Goal: Task Accomplishment & Management: Manage account settings

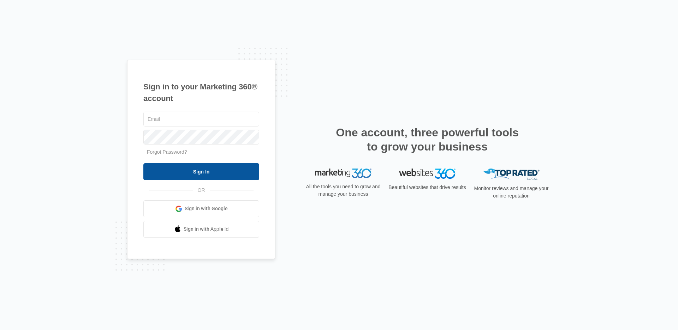
type input "[PERSON_NAME][EMAIL_ADDRESS][DOMAIN_NAME]"
click at [215, 169] on input "Sign In" at bounding box center [201, 171] width 116 height 17
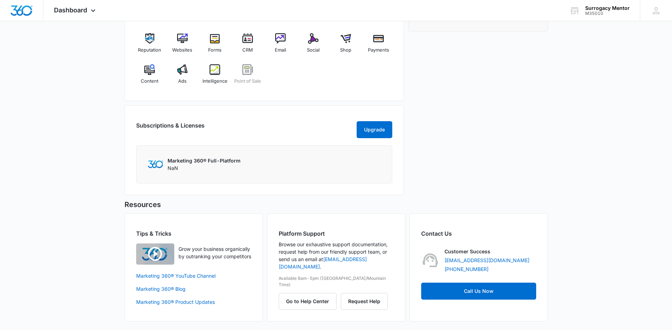
scroll to position [305, 0]
drag, startPoint x: 174, startPoint y: 167, endPoint x: 194, endPoint y: 169, distance: 20.9
click at [194, 169] on div "Marketing 360® Full-Platform NaN" at bounding box center [204, 164] width 73 height 15
click at [60, 12] on span "Dashboard" at bounding box center [70, 9] width 33 height 7
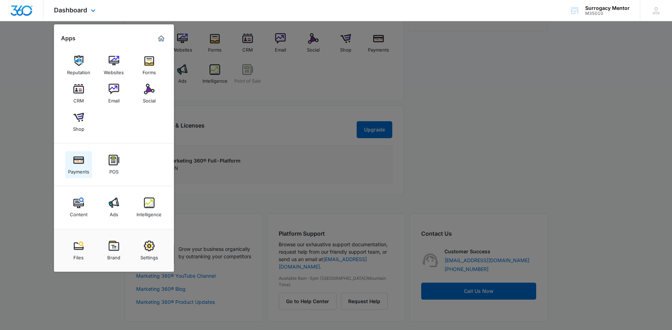
click at [73, 165] on link "Payments" at bounding box center [78, 164] width 27 height 27
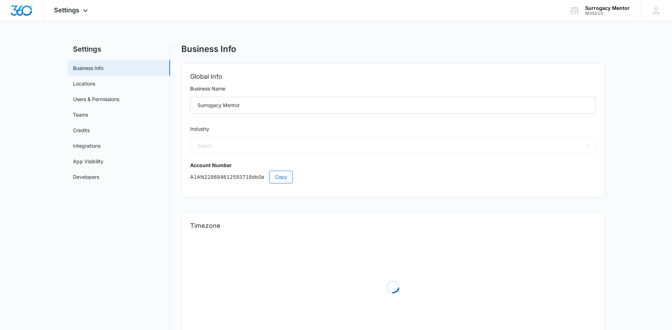
select select "52"
select select "US"
select select "America/[GEOGRAPHIC_DATA]"
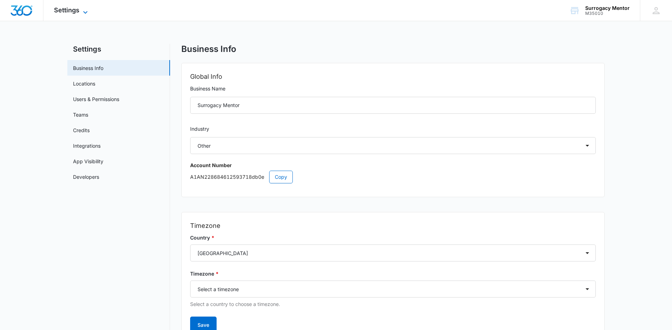
click at [77, 10] on span "Settings" at bounding box center [66, 9] width 25 height 7
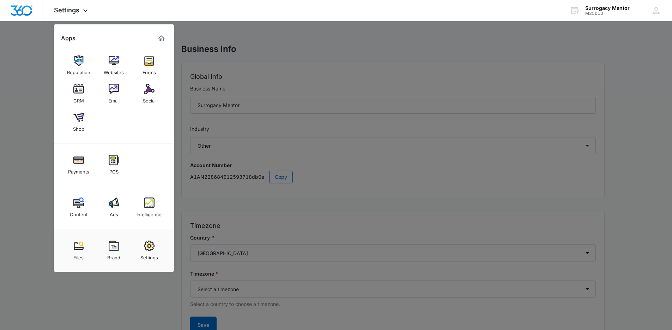
click at [156, 298] on div at bounding box center [336, 165] width 672 height 330
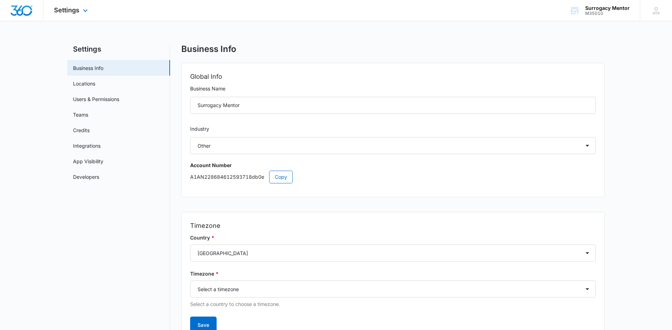
click at [19, 4] on div at bounding box center [21, 10] width 43 height 21
click at [662, 6] on div "LC [PERSON_NAME] [PERSON_NAME][EMAIL_ADDRESS][DOMAIN_NAME] My Profile Notificat…" at bounding box center [656, 10] width 32 height 21
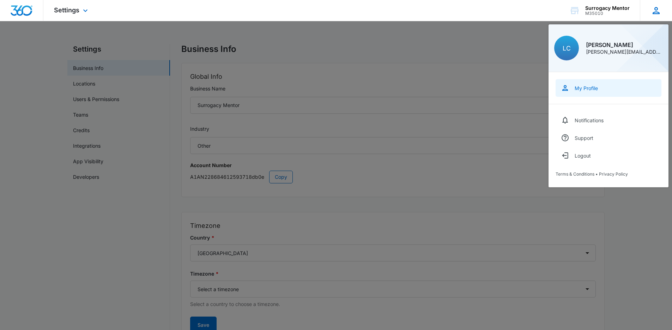
click at [579, 90] on div "My Profile" at bounding box center [586, 88] width 23 height 6
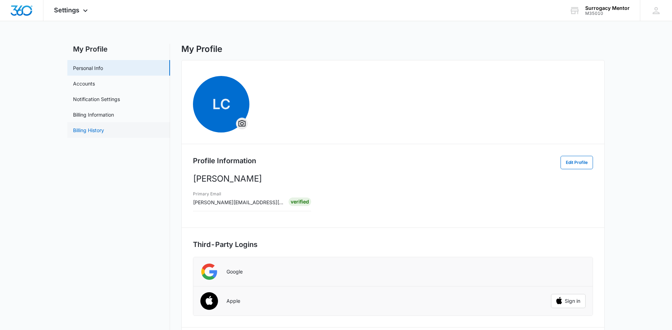
click at [87, 130] on link "Billing History" at bounding box center [88, 129] width 31 height 7
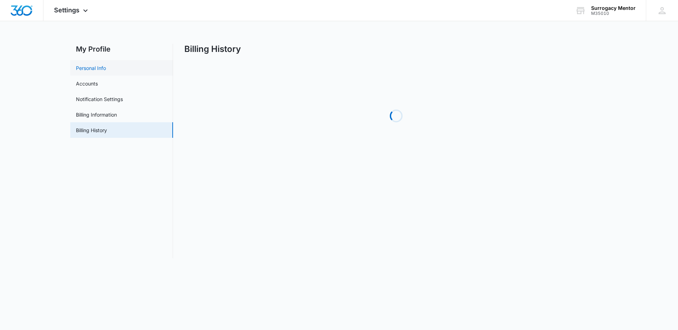
click at [106, 72] on link "Personal Info" at bounding box center [91, 67] width 30 height 7
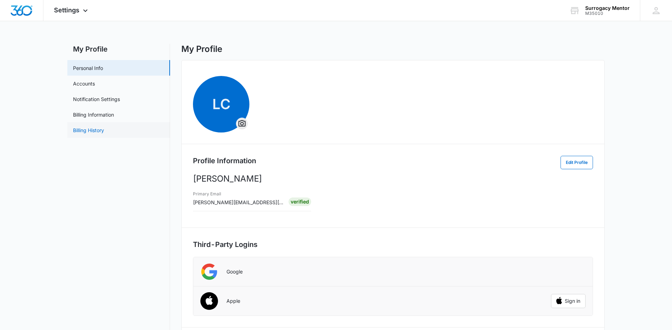
click at [104, 130] on link "Billing History" at bounding box center [88, 129] width 31 height 7
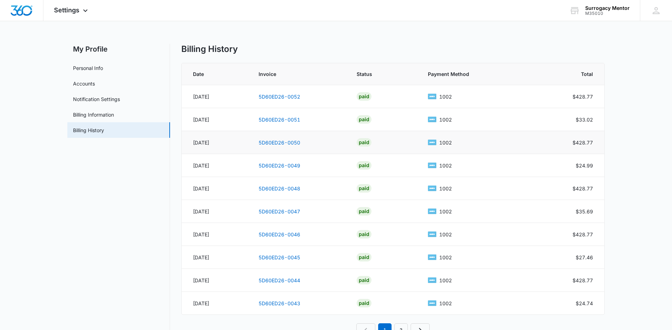
scroll to position [24, 0]
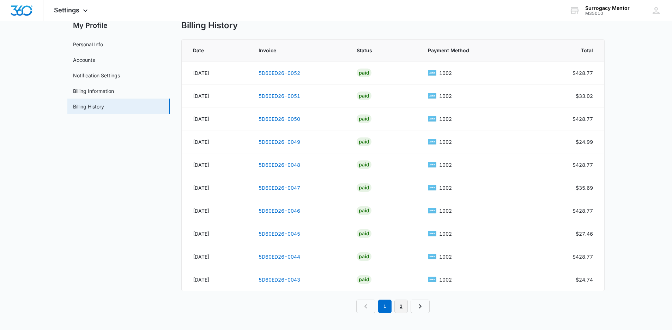
click at [399, 303] on link "2" at bounding box center [401, 305] width 13 height 13
click at [288, 256] on link "5D60ED26-0034" at bounding box center [280, 256] width 42 height 6
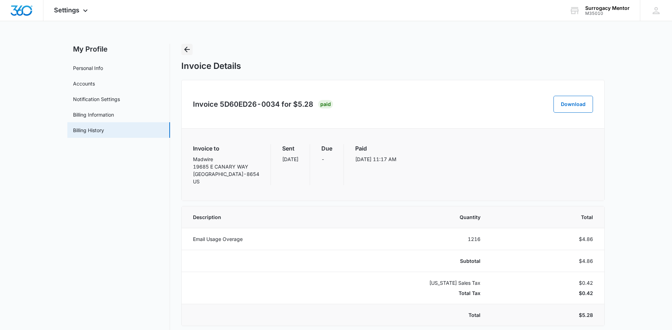
click at [188, 52] on icon "Back" at bounding box center [187, 49] width 8 height 8
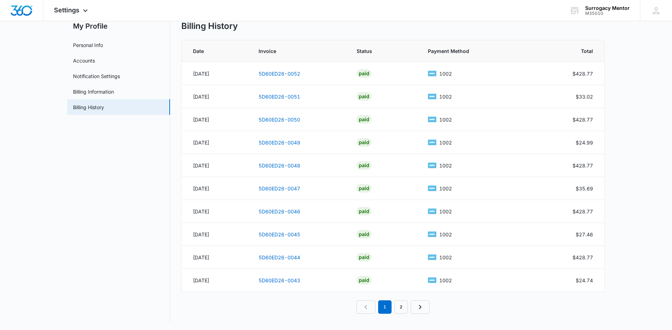
scroll to position [24, 0]
click at [404, 305] on link "2" at bounding box center [401, 305] width 13 height 13
click at [380, 307] on link "1" at bounding box center [376, 305] width 13 height 13
